Goal: Information Seeking & Learning: Learn about a topic

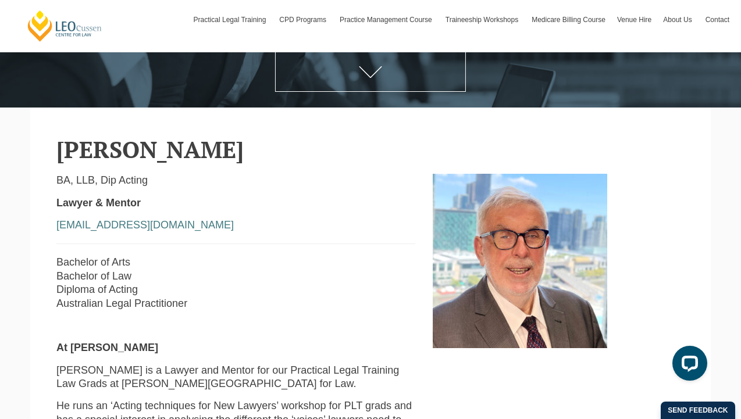
scroll to position [226, 0]
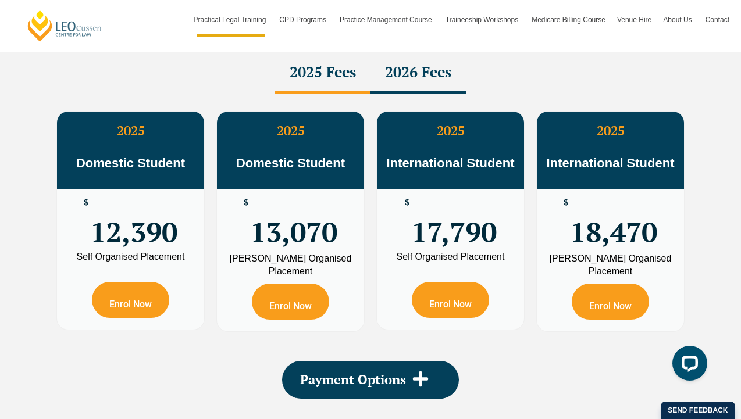
scroll to position [2110, 0]
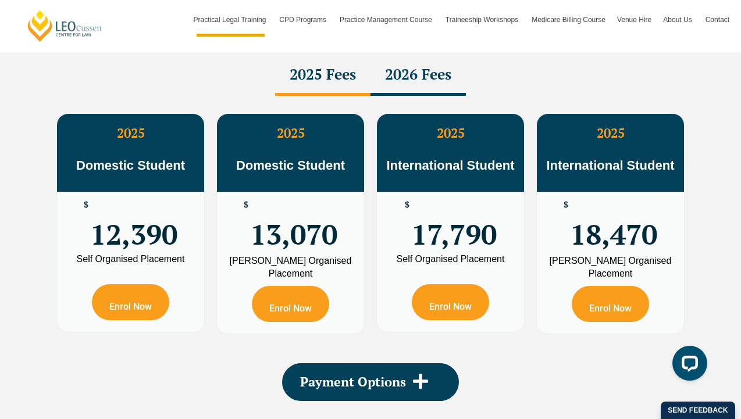
click at [419, 90] on div "2026 Fees" at bounding box center [417, 75] width 95 height 41
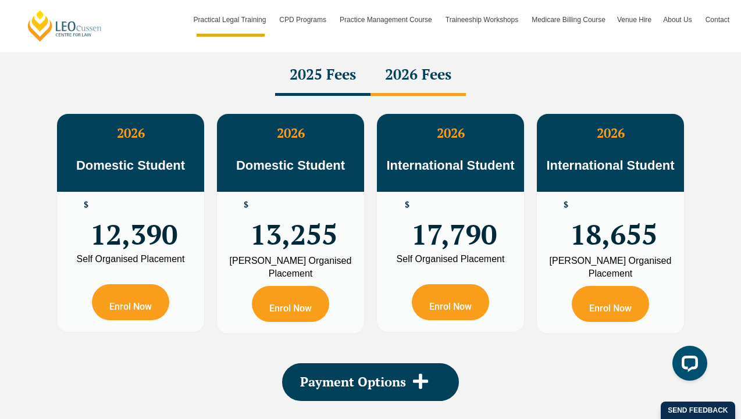
click at [347, 89] on div "2025 Fees" at bounding box center [322, 75] width 95 height 41
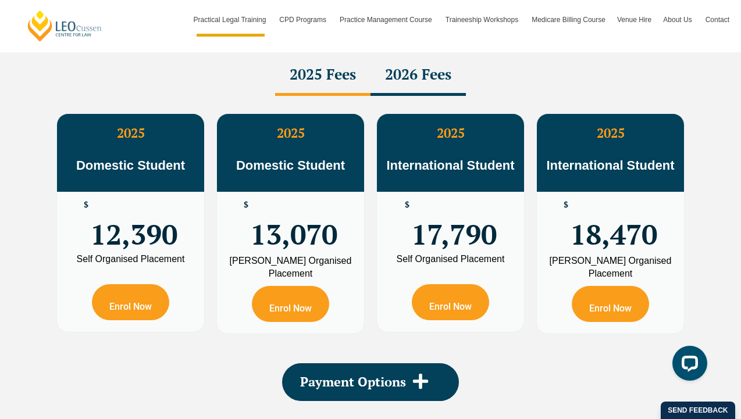
click at [419, 91] on div "2026 Fees" at bounding box center [417, 75] width 95 height 41
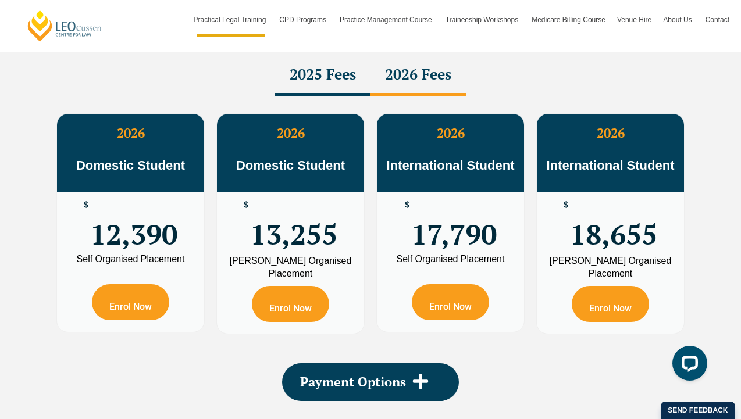
click at [346, 82] on div "2025 Fees" at bounding box center [322, 75] width 95 height 41
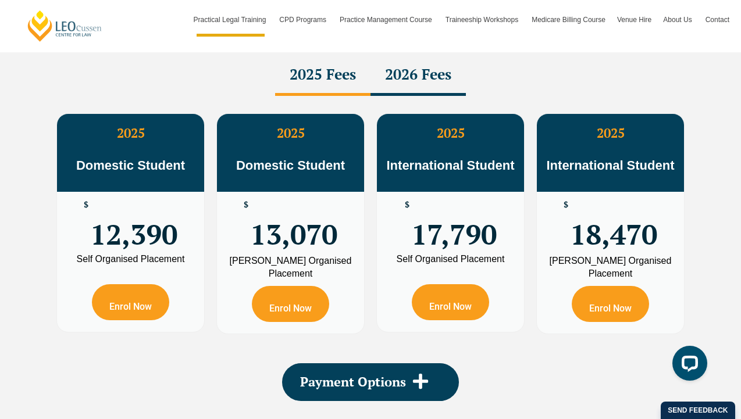
click at [400, 79] on div "2026 Fees" at bounding box center [417, 75] width 95 height 41
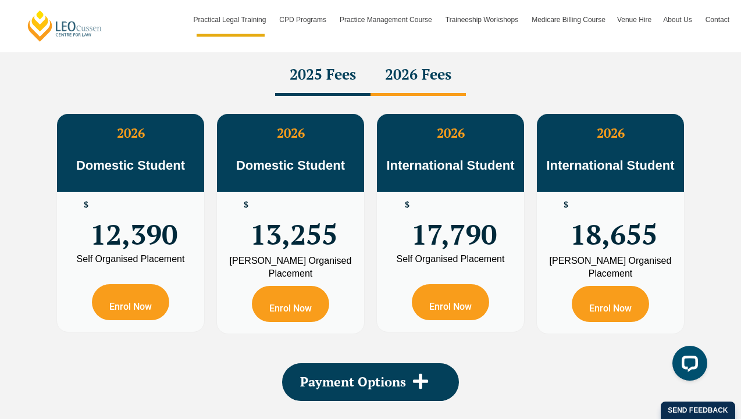
click at [322, 73] on div "2025 Fees" at bounding box center [322, 75] width 95 height 41
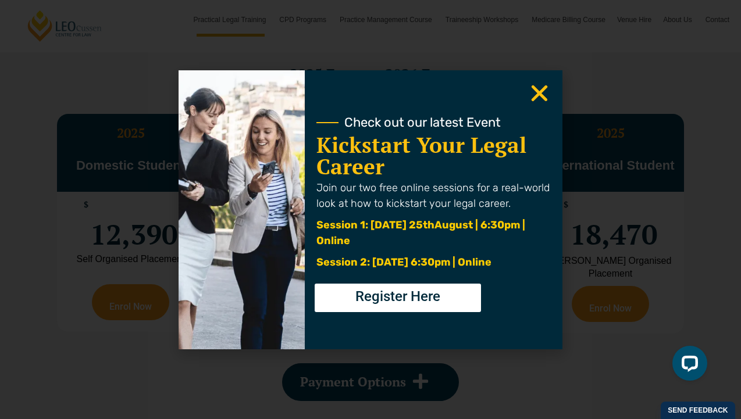
click at [536, 91] on use "Close" at bounding box center [539, 93] width 16 height 16
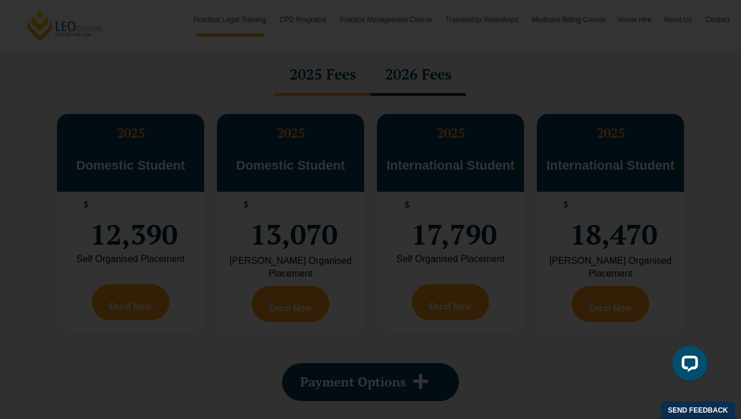
click at [541, 91] on use "Close" at bounding box center [539, 93] width 16 height 16
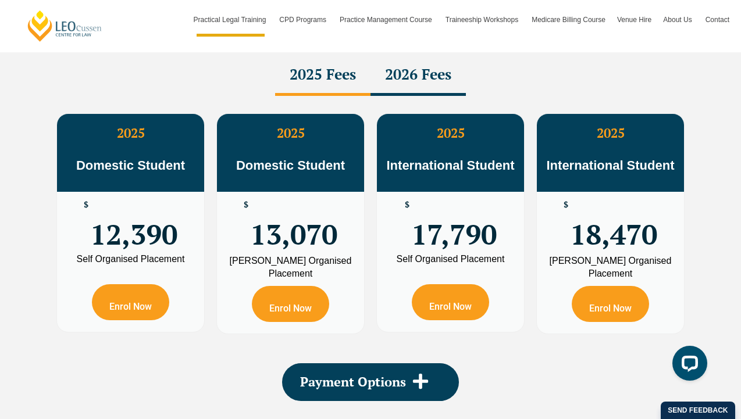
click at [428, 78] on div "2026 Fees" at bounding box center [417, 75] width 95 height 41
